Goal: Entertainment & Leisure: Consume media (video, audio)

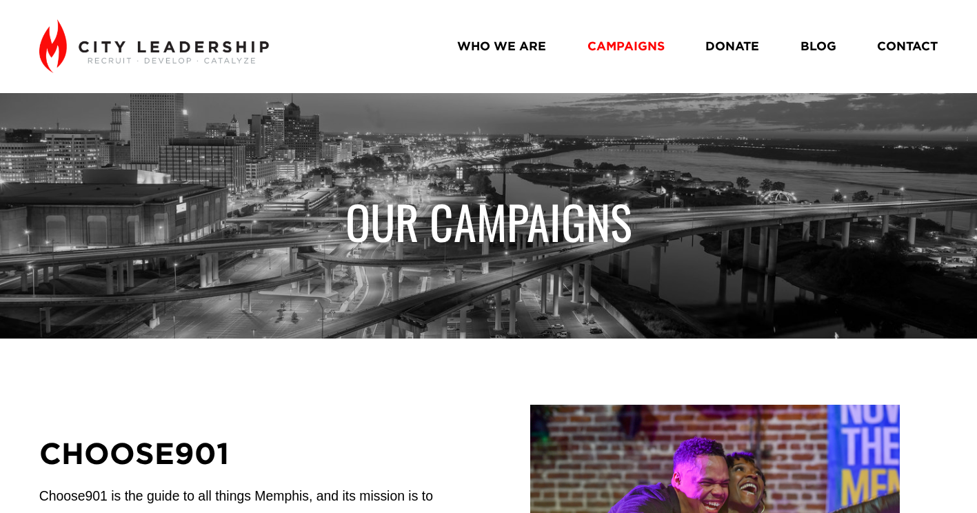
click at [519, 44] on link "WHO WE ARE" at bounding box center [501, 46] width 89 height 24
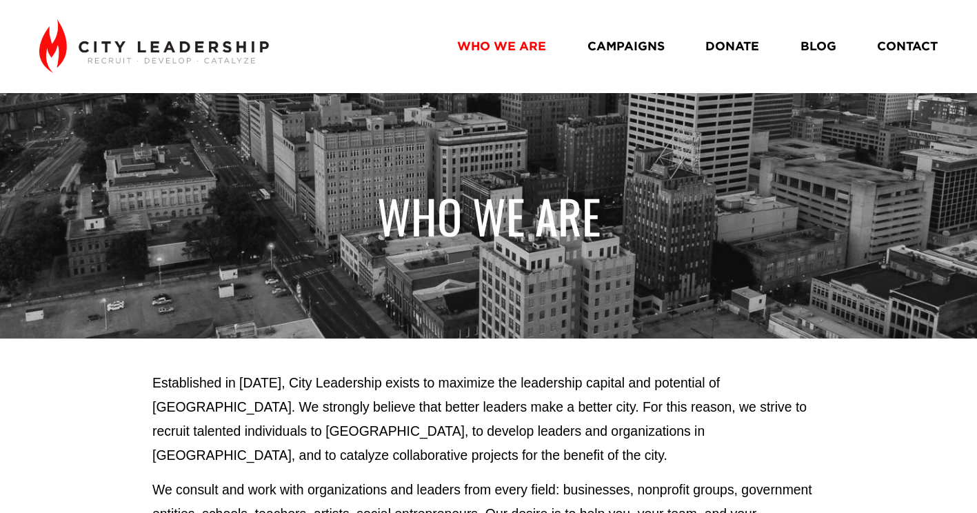
click at [619, 45] on link "CAMPAIGNS" at bounding box center [626, 46] width 77 height 24
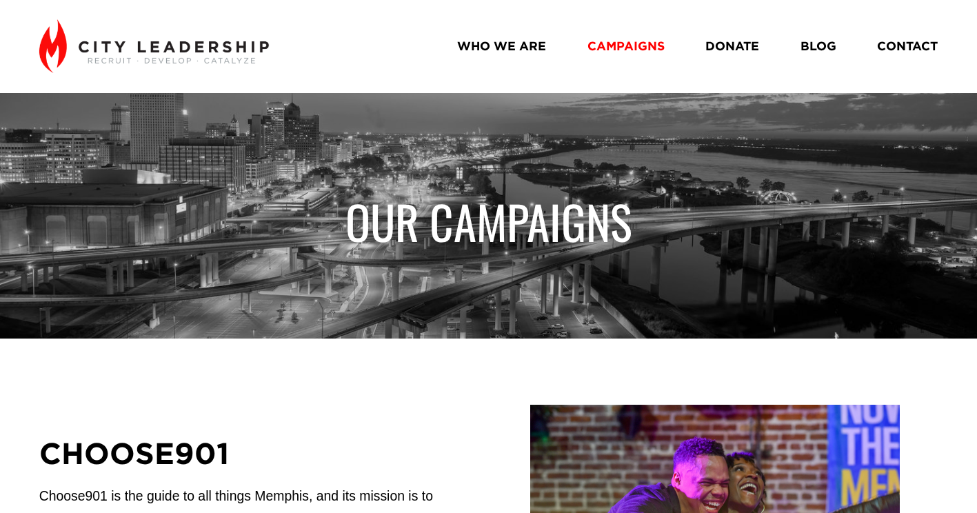
click at [810, 48] on link "BLOG" at bounding box center [819, 46] width 36 height 24
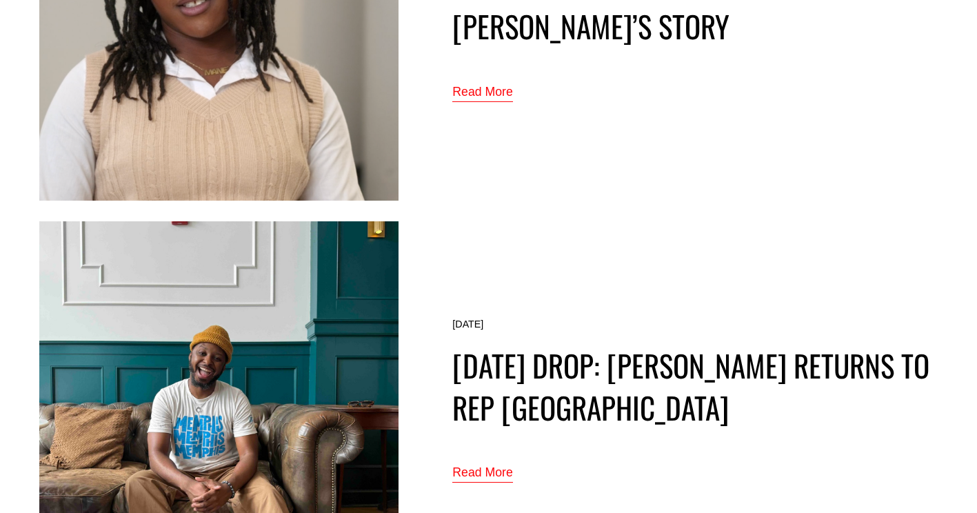
scroll to position [4276, 0]
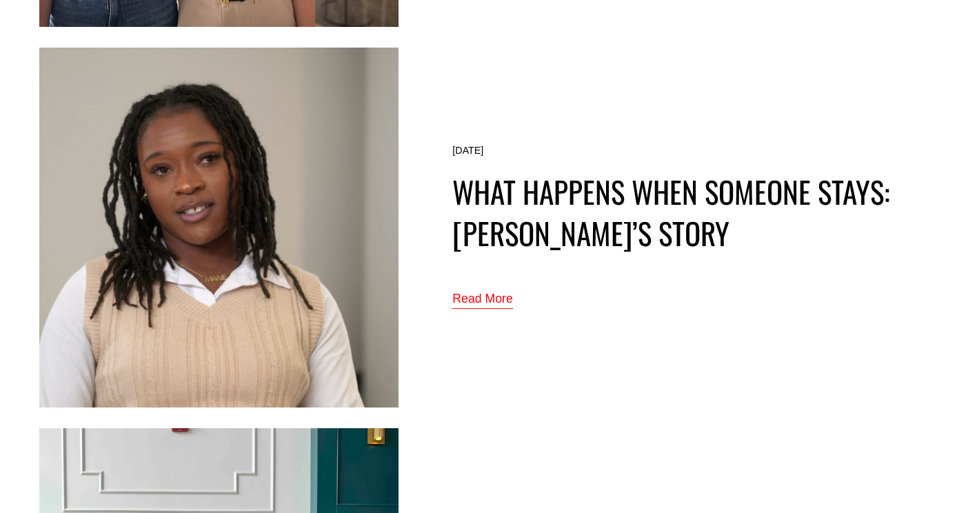
click at [501, 290] on link "Read More" at bounding box center [482, 299] width 61 height 23
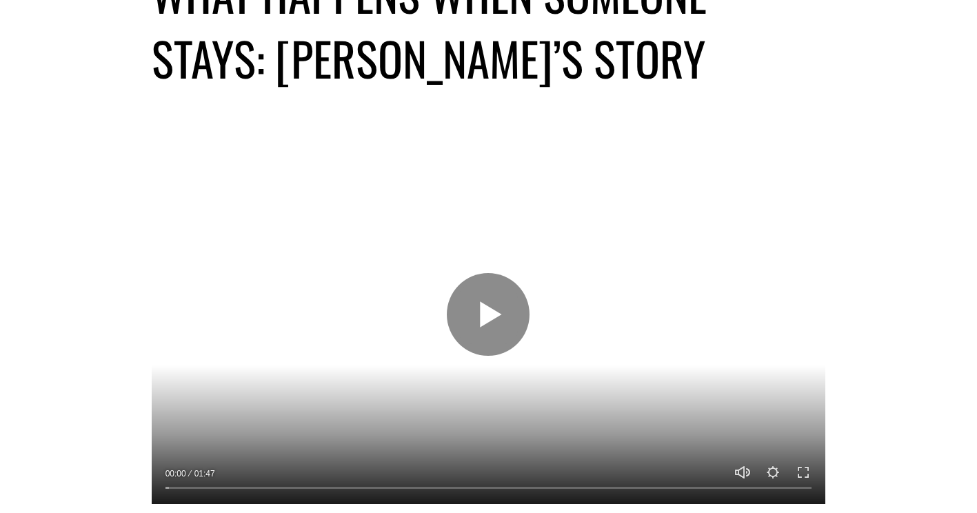
scroll to position [207, 0]
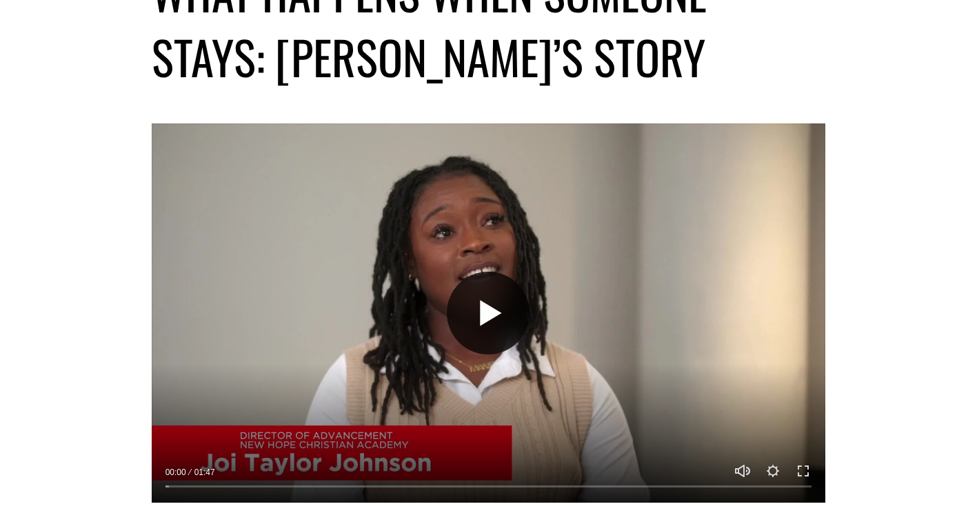
click at [483, 305] on button "Play" at bounding box center [488, 313] width 83 height 83
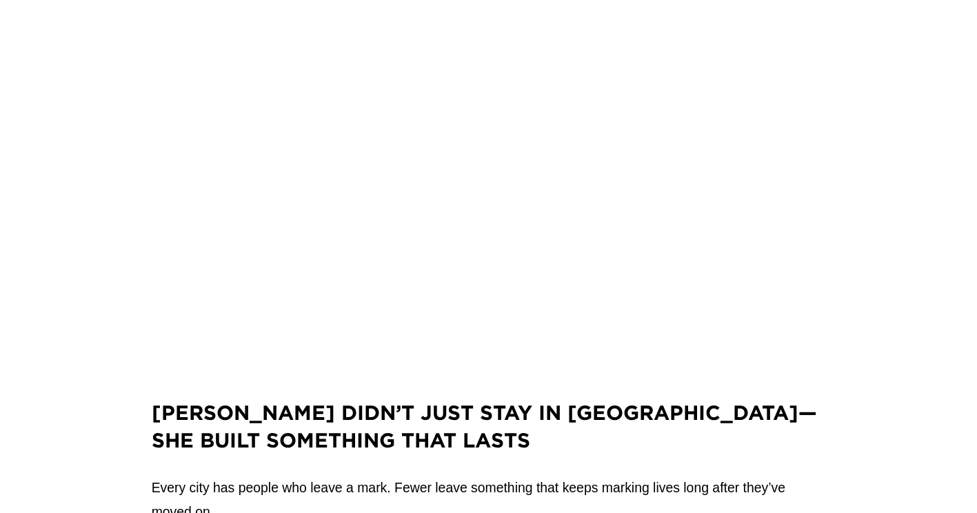
scroll to position [292, 0]
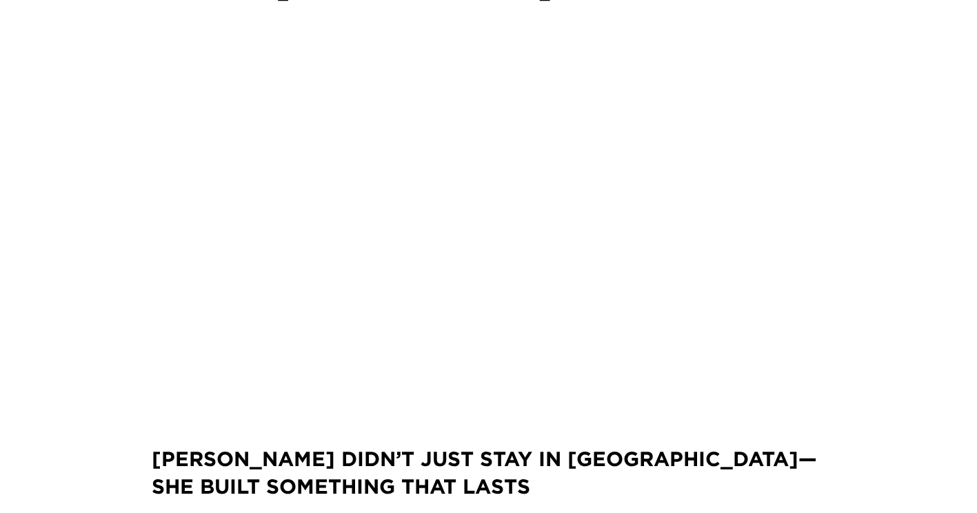
type input "92.58"
